Goal: Go to known website: Access a specific website the user already knows

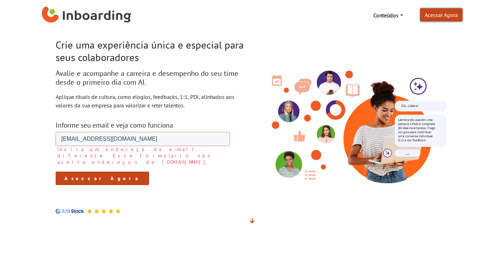
click at [425, 17] on link "Acessar Agora" at bounding box center [441, 14] width 42 height 13
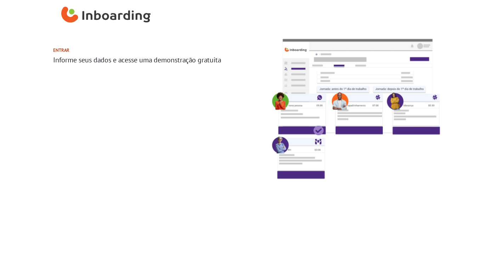
select select "BR"
